Goal: Find specific page/section: Find specific page/section

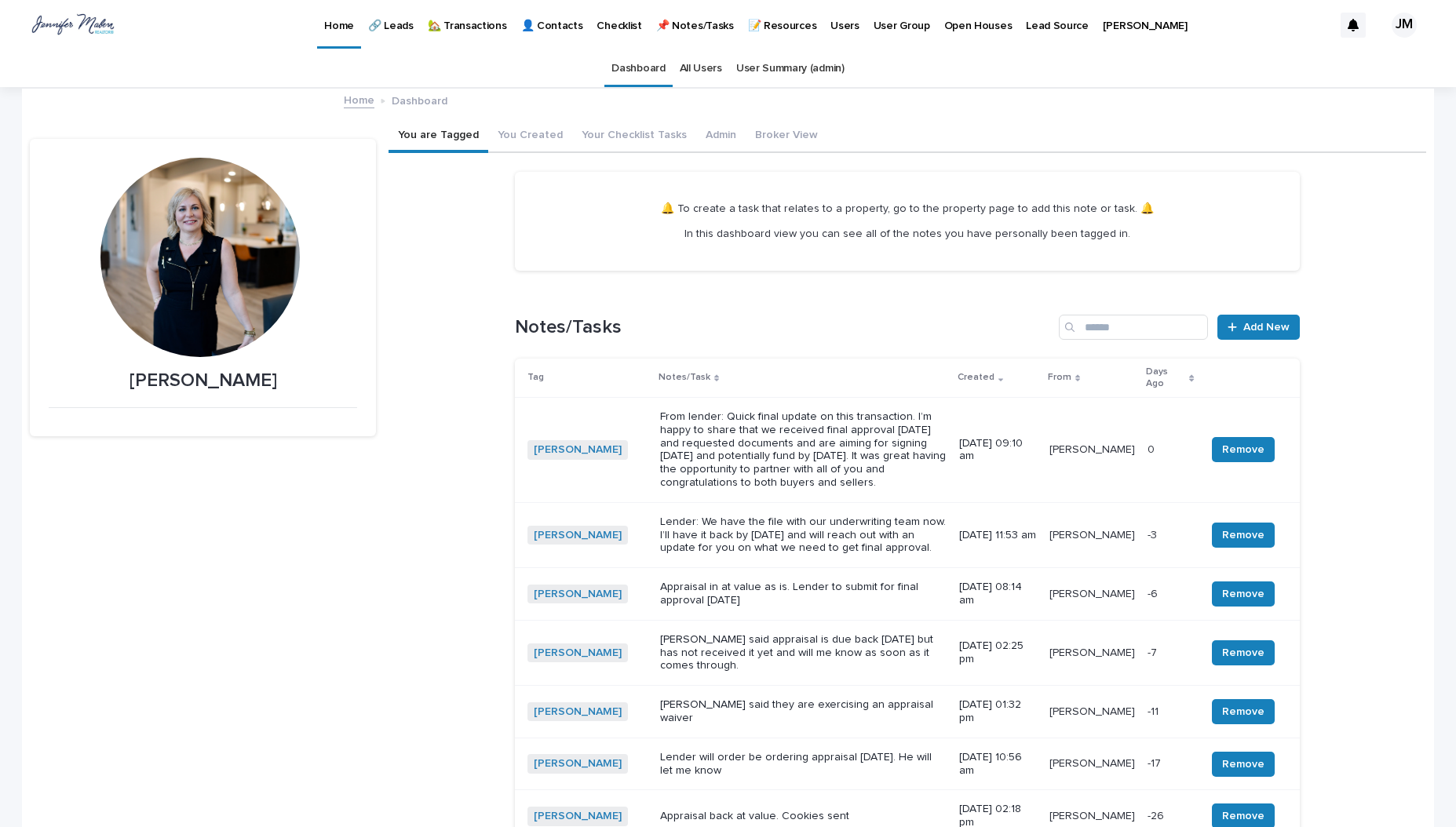
click at [464, 22] on p "🏡 Transactions" at bounding box center [468, 16] width 79 height 33
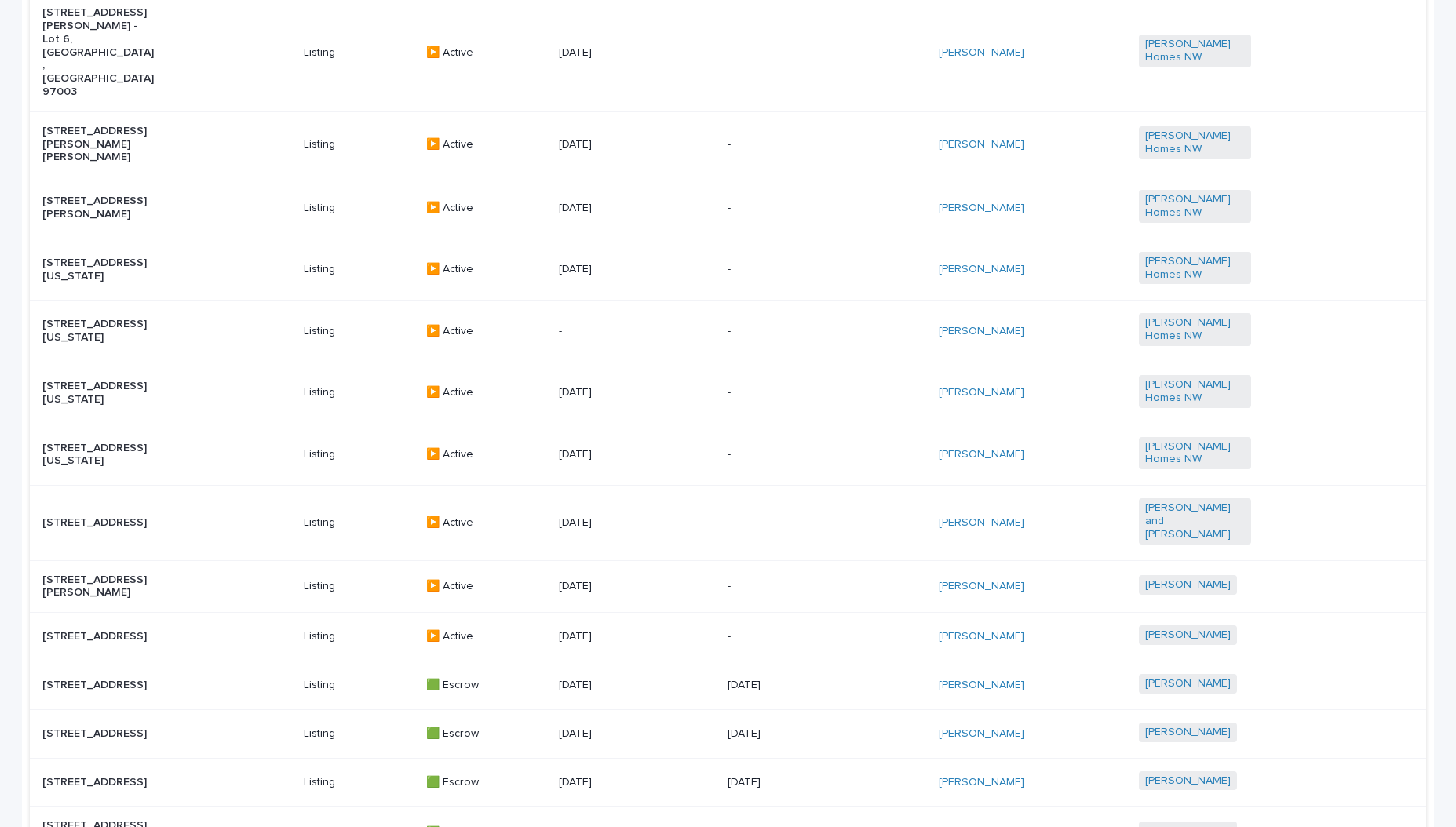
scroll to position [392, 0]
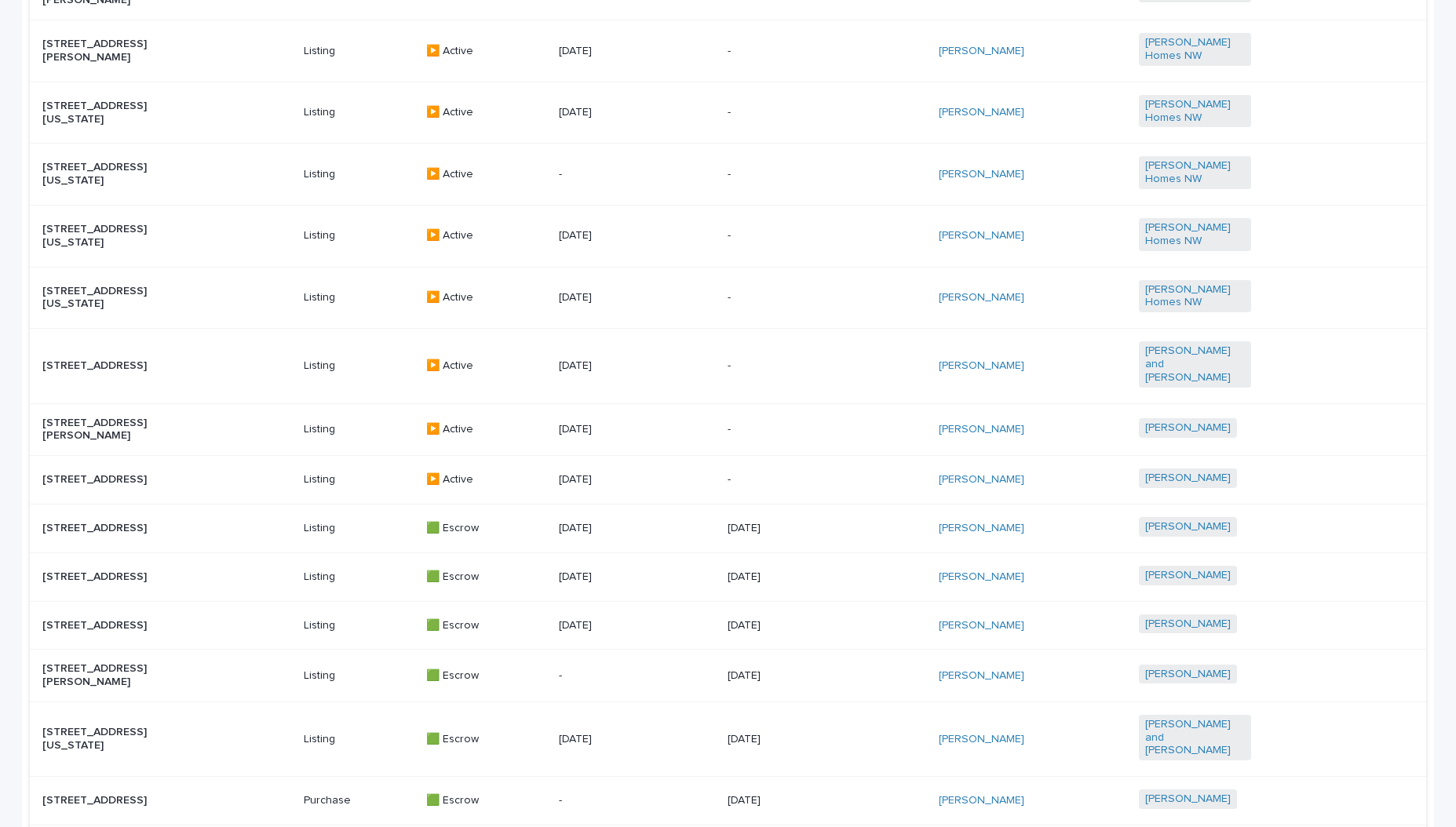
click at [80, 619] on p "[STREET_ADDRESS]" at bounding box center [99, 626] width 112 height 14
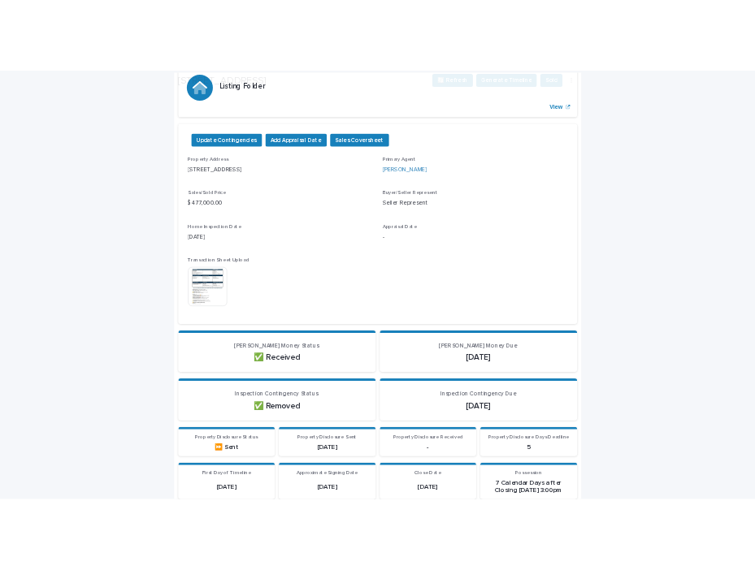
scroll to position [487, 0]
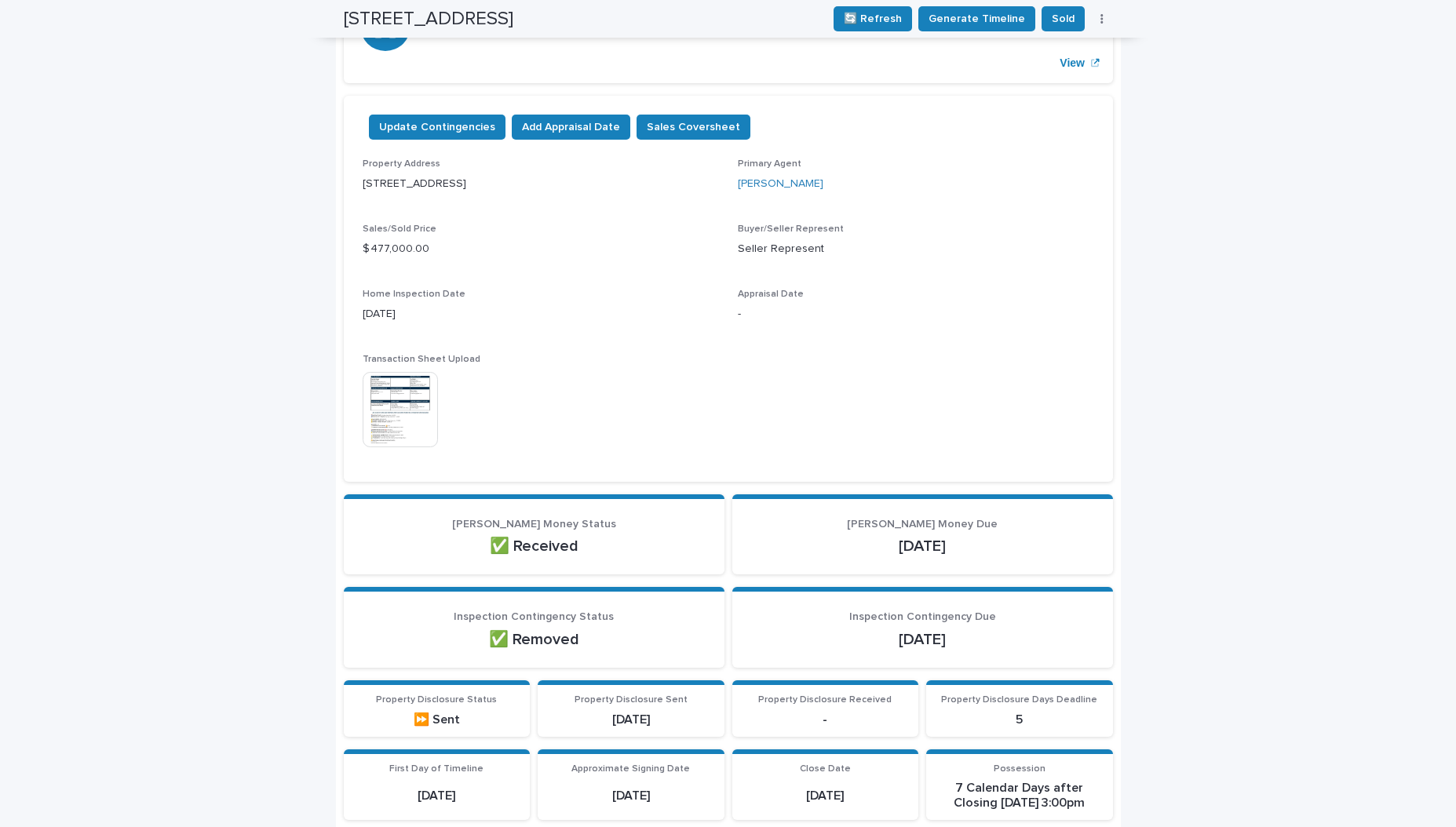
click at [400, 397] on img at bounding box center [400, 410] width 75 height 75
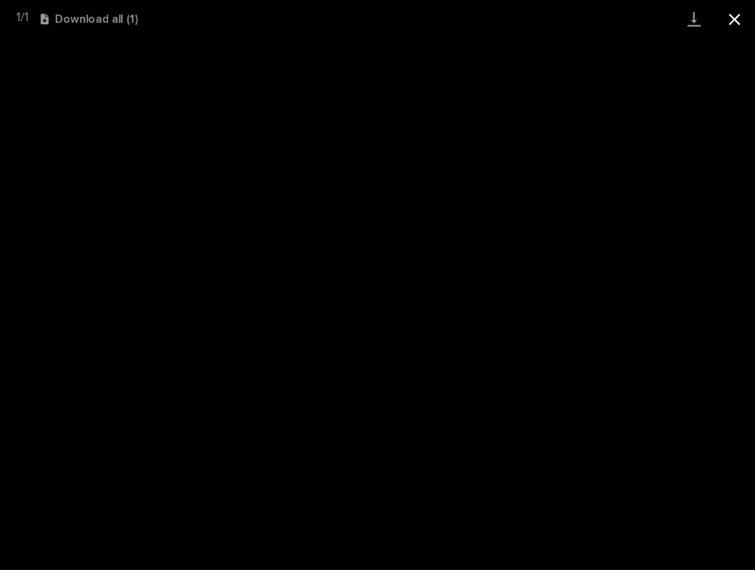
click at [731, 21] on button "Close gallery" at bounding box center [734, 19] width 41 height 38
